Goal: Task Accomplishment & Management: Manage account settings

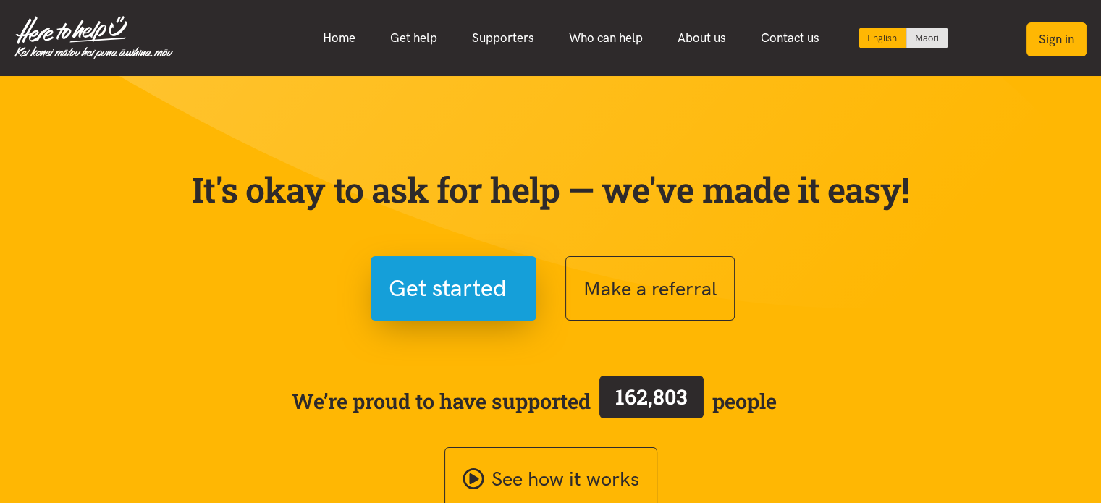
click at [1051, 39] on button "Sign in" at bounding box center [1057, 39] width 60 height 34
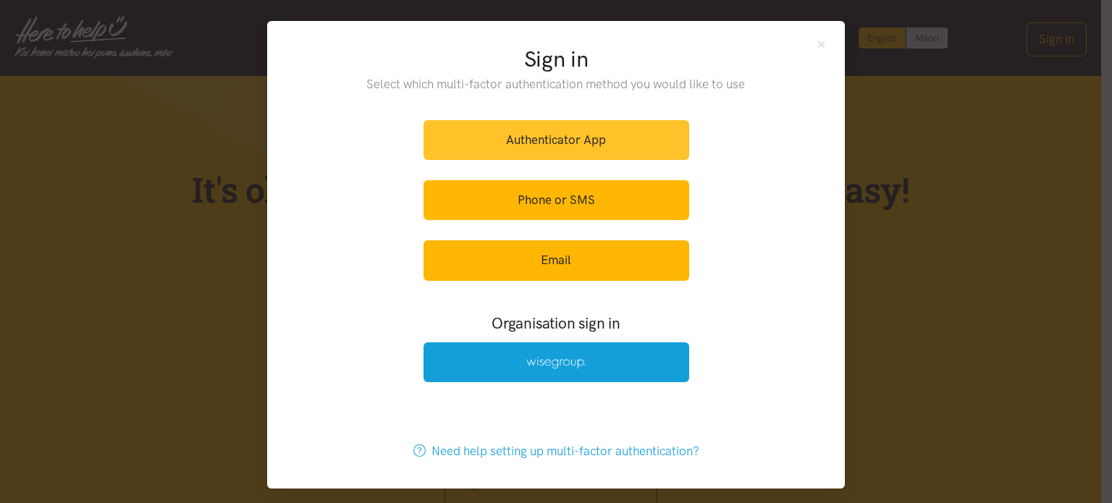
click at [553, 141] on link "Authenticator App" at bounding box center [557, 140] width 266 height 40
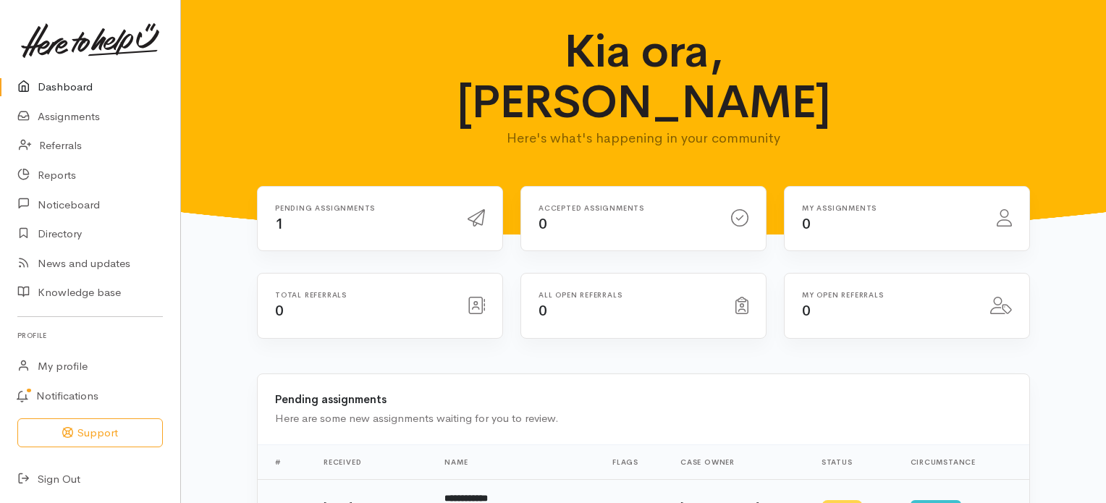
click at [488, 494] on b "**********" at bounding box center [466, 498] width 43 height 9
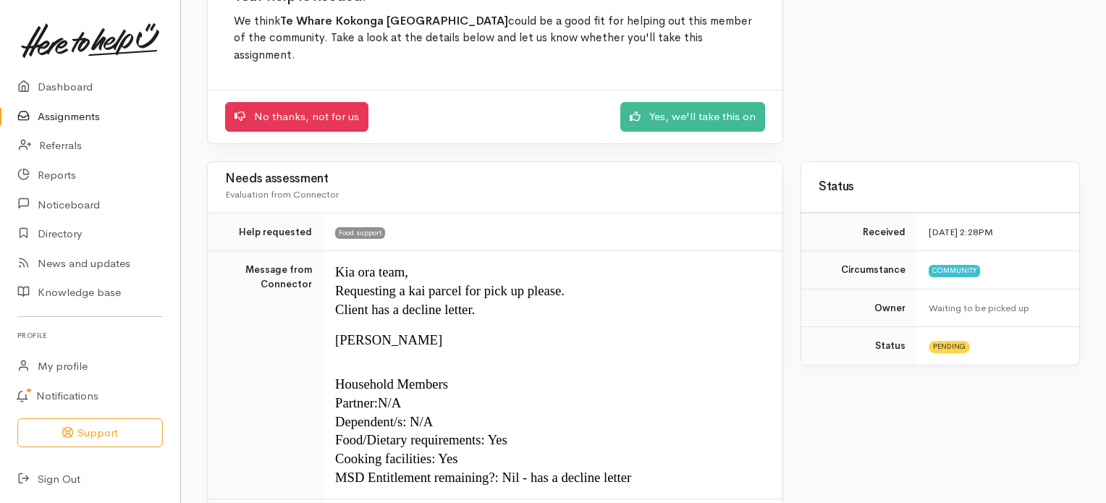
scroll to position [159, 0]
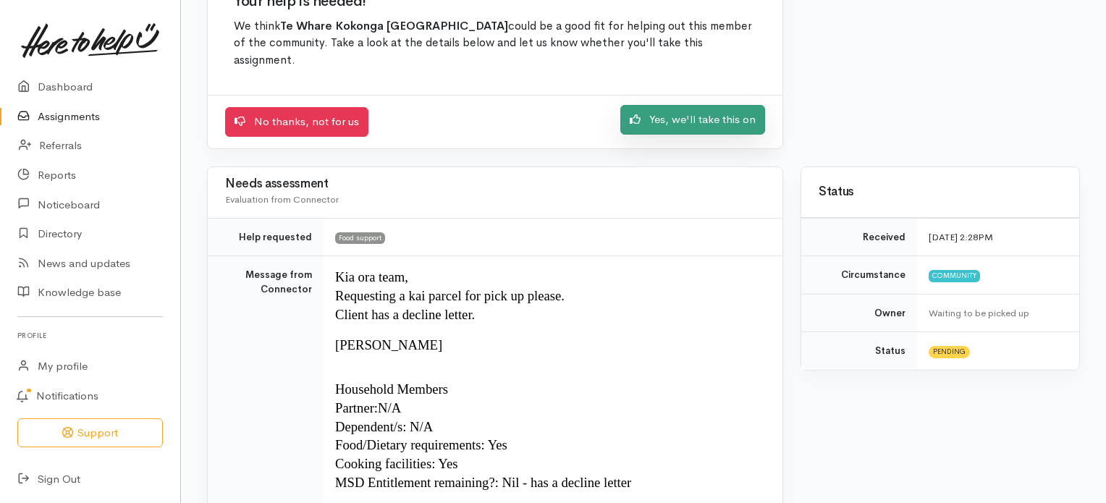
click at [697, 117] on link "Yes, we'll take this on" at bounding box center [692, 120] width 145 height 30
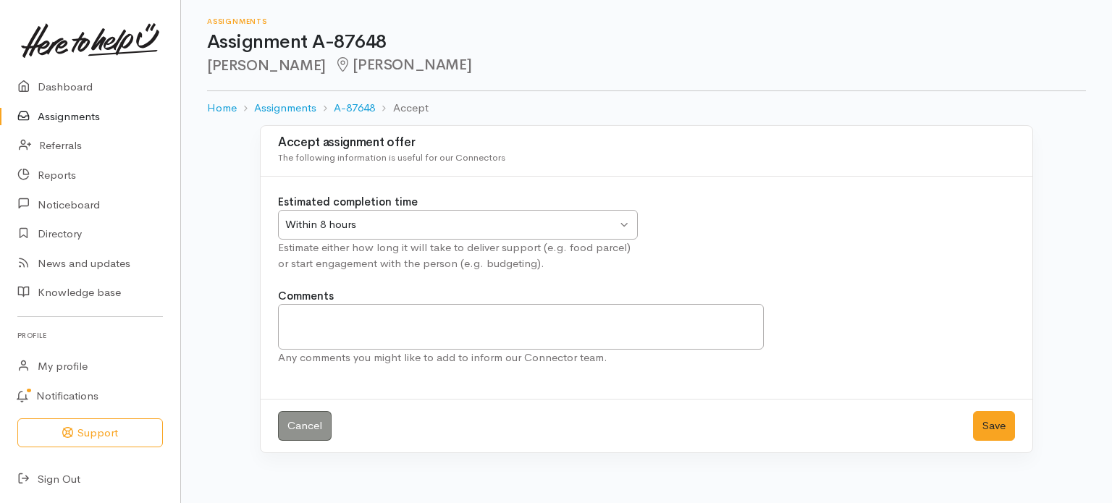
click at [625, 222] on div "Within 8 hours Within 8 hours" at bounding box center [458, 225] width 360 height 30
click at [995, 422] on button "Save" at bounding box center [994, 426] width 42 height 30
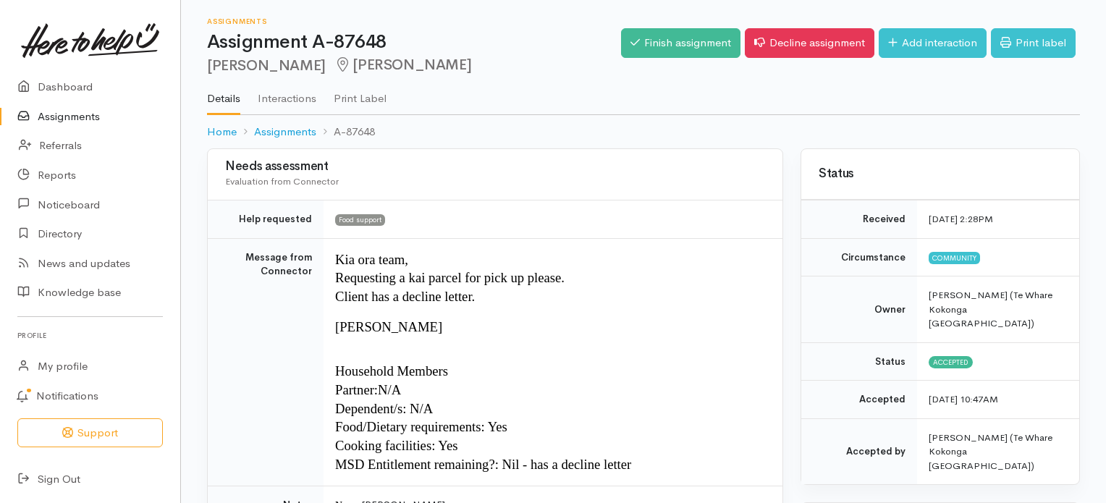
click at [70, 117] on link "Assignments" at bounding box center [90, 117] width 180 height 30
